Goal: Understand process/instructions

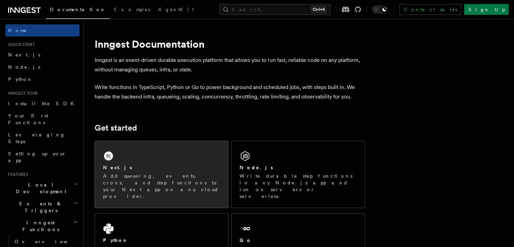
click at [185, 145] on div "Next.js Add queueing, events, crons, and step functions to your Next app on any…" at bounding box center [161, 174] width 133 height 67
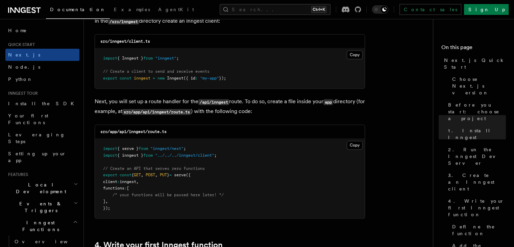
scroll to position [845, 0]
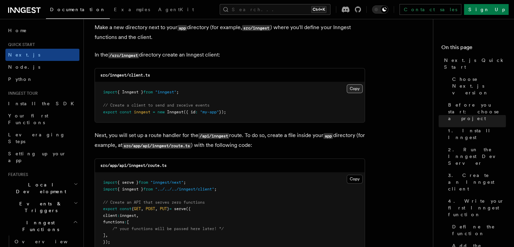
click at [350, 88] on button "Copy Copied" at bounding box center [355, 88] width 16 height 9
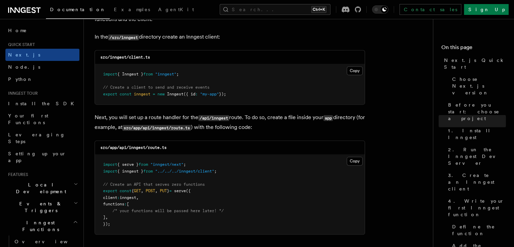
scroll to position [913, 0]
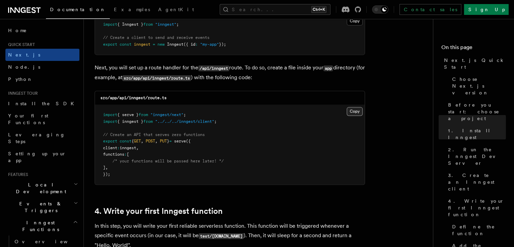
click at [351, 111] on button "Copy Copied" at bounding box center [355, 111] width 16 height 9
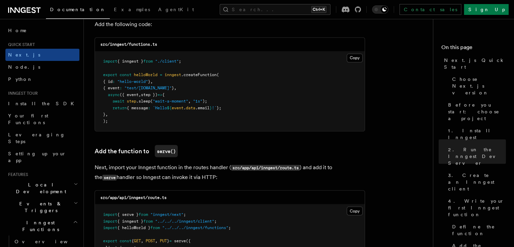
scroll to position [1150, 0]
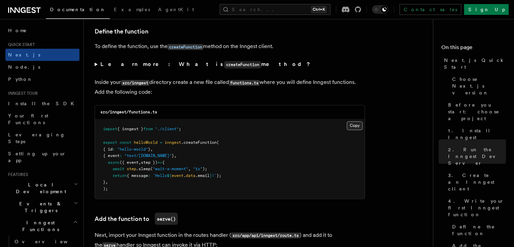
click at [355, 125] on button "Copy Copied" at bounding box center [355, 125] width 16 height 9
